Goal: Task Accomplishment & Management: Manage account settings

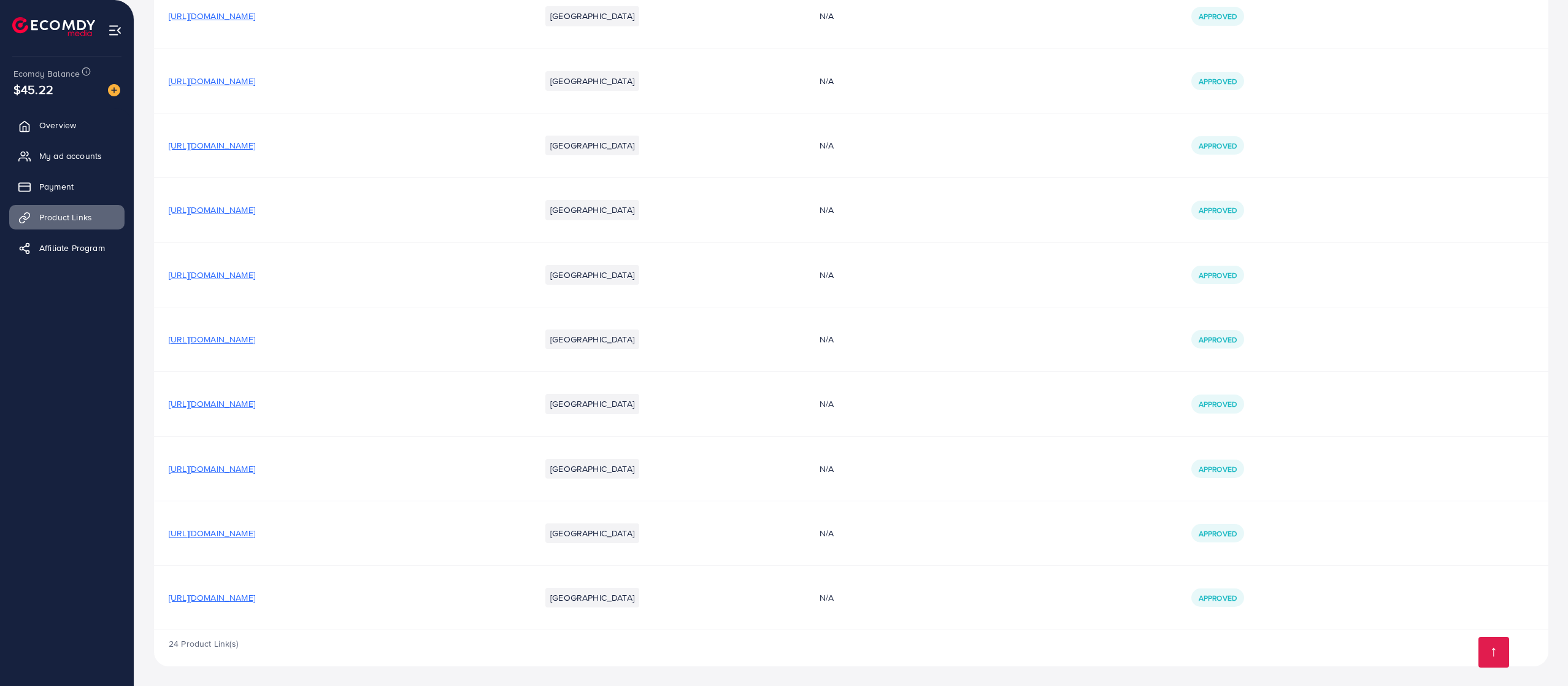
scroll to position [1080, 0]
click at [255, 595] on span "[URL][DOMAIN_NAME]" at bounding box center [212, 597] width 87 height 12
click at [255, 535] on span "[URL][DOMAIN_NAME]" at bounding box center [212, 533] width 87 height 12
click at [355, 480] on td "[URL][DOMAIN_NAME]" at bounding box center [340, 468] width 372 height 65
click at [255, 469] on span "[URL][DOMAIN_NAME]" at bounding box center [212, 469] width 87 height 12
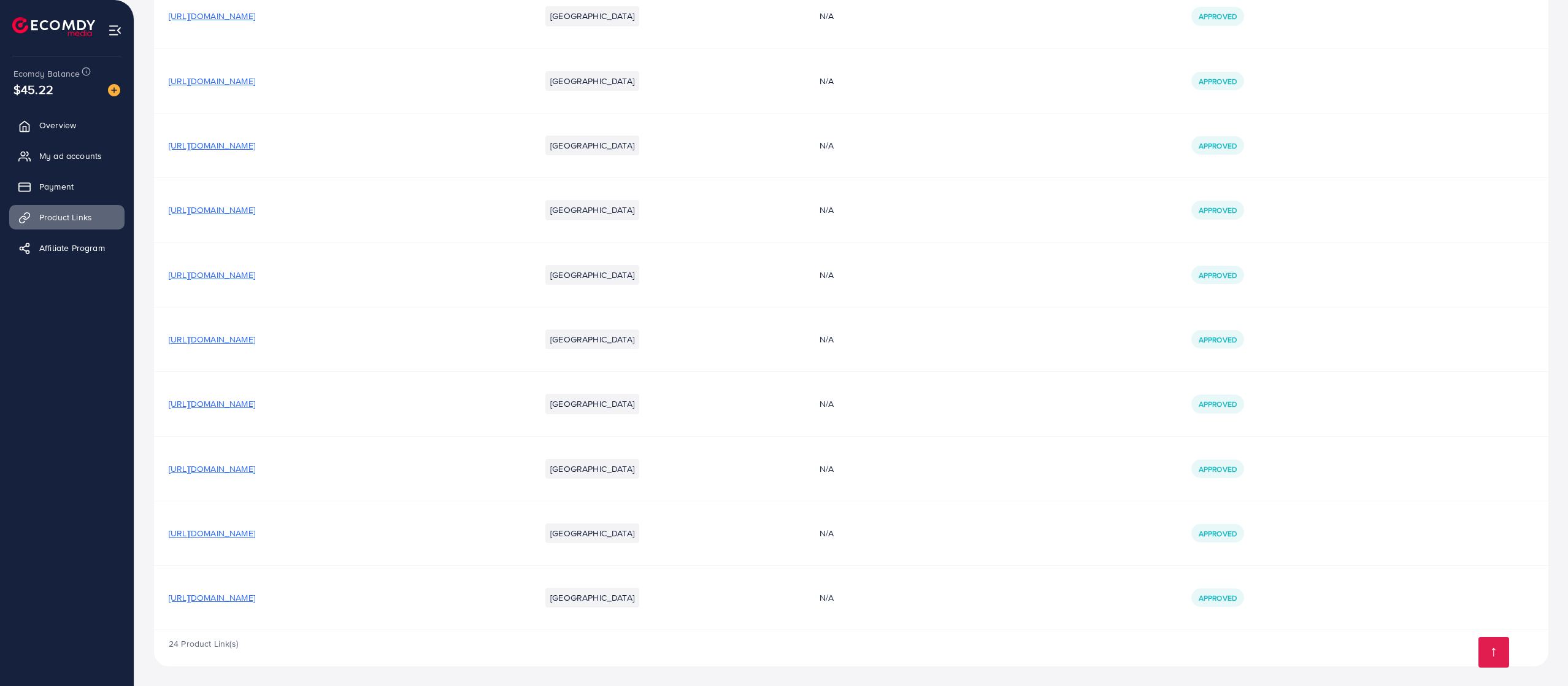
click at [255, 403] on span "[URL][DOMAIN_NAME]" at bounding box center [212, 403] width 87 height 12
click at [255, 340] on span "[URL][DOMAIN_NAME]" at bounding box center [212, 339] width 87 height 12
click at [255, 272] on span "[URL][DOMAIN_NAME]" at bounding box center [212, 275] width 87 height 12
click at [255, 147] on span "[URL][DOMAIN_NAME]" at bounding box center [212, 145] width 87 height 12
click at [255, 81] on span "[URL][DOMAIN_NAME]" at bounding box center [212, 81] width 87 height 12
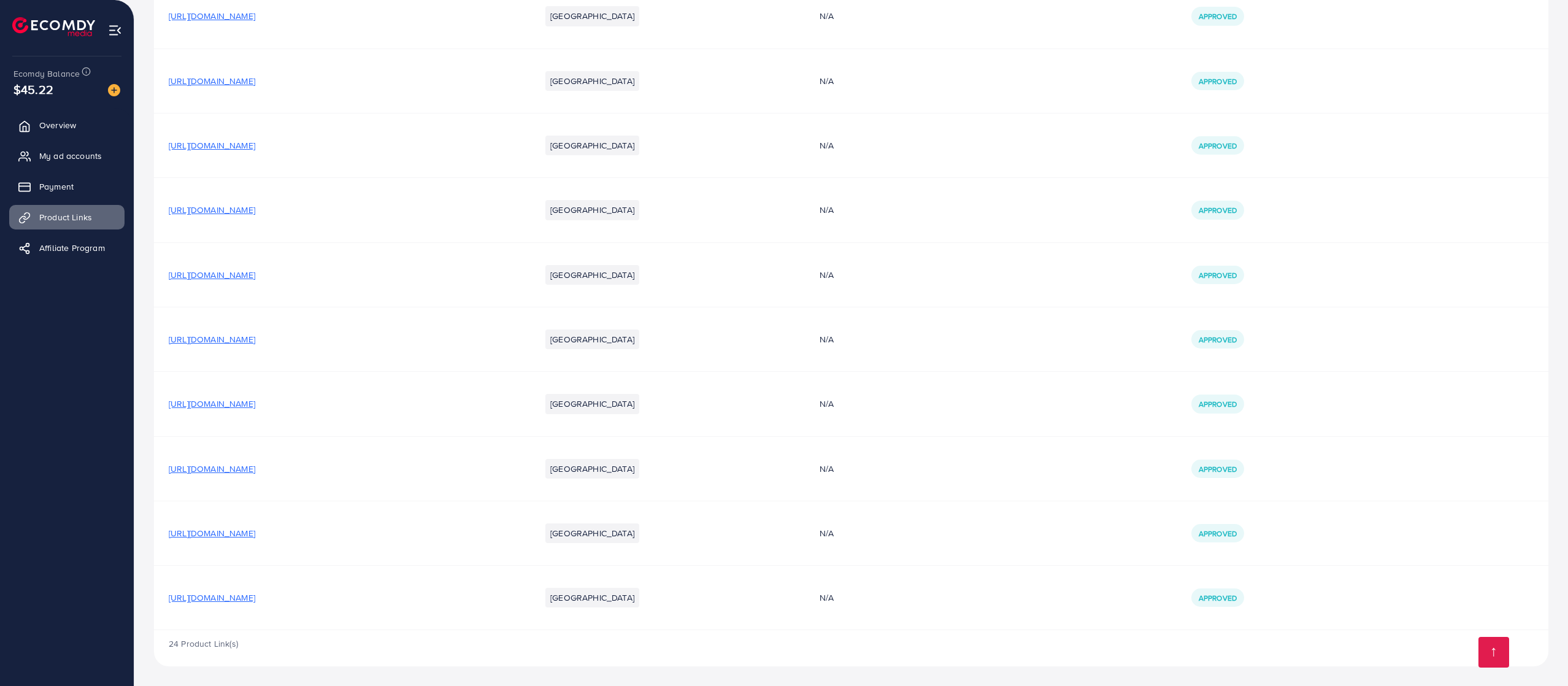
click at [255, 13] on span "[URL][DOMAIN_NAME]" at bounding box center [212, 16] width 87 height 12
click at [93, 141] on ul "Overview My ad accounts Payment Product Links Affiliate Program" at bounding box center [67, 190] width 134 height 165
click at [73, 145] on link "My ad accounts" at bounding box center [67, 155] width 115 height 25
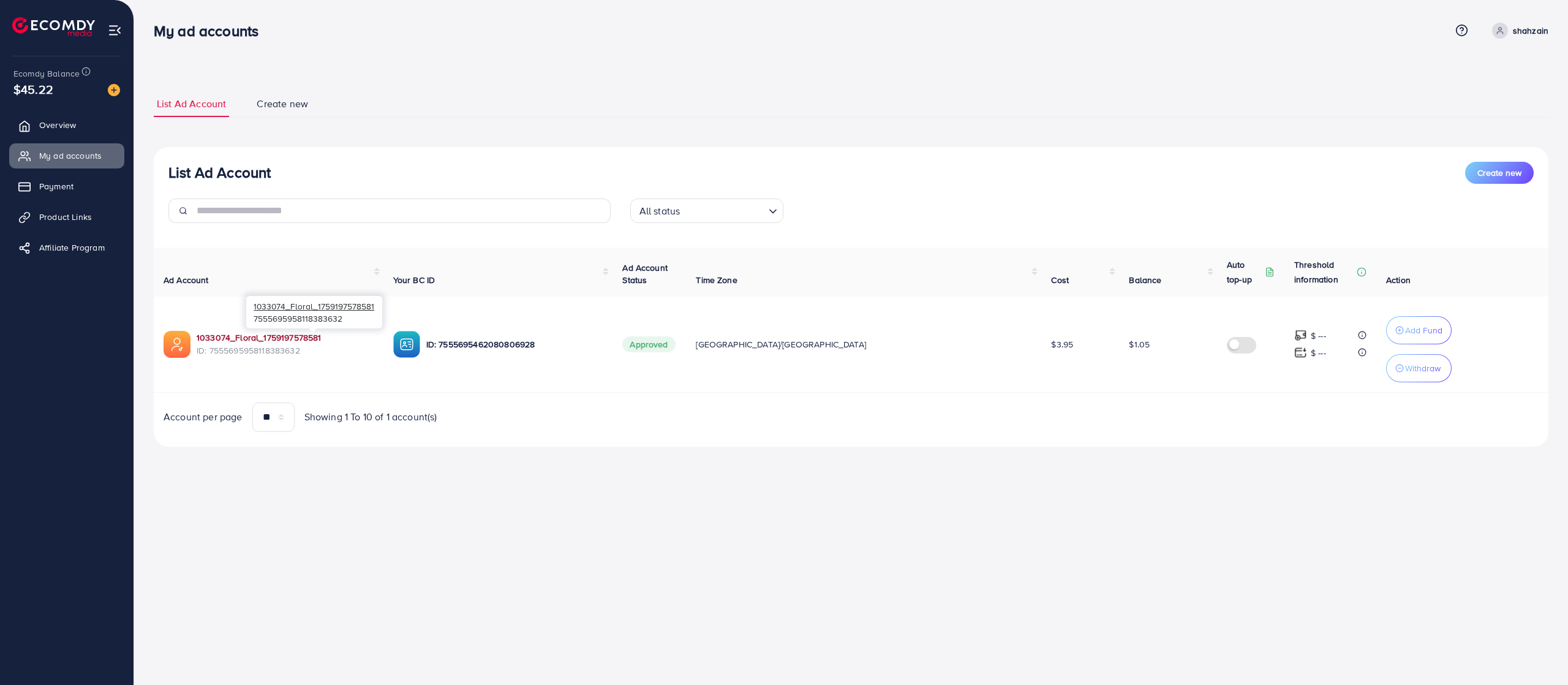
click at [292, 338] on link "1033074_Floral_1759197578581" at bounding box center [258, 338] width 125 height 12
